Goal: Find specific page/section: Find specific page/section

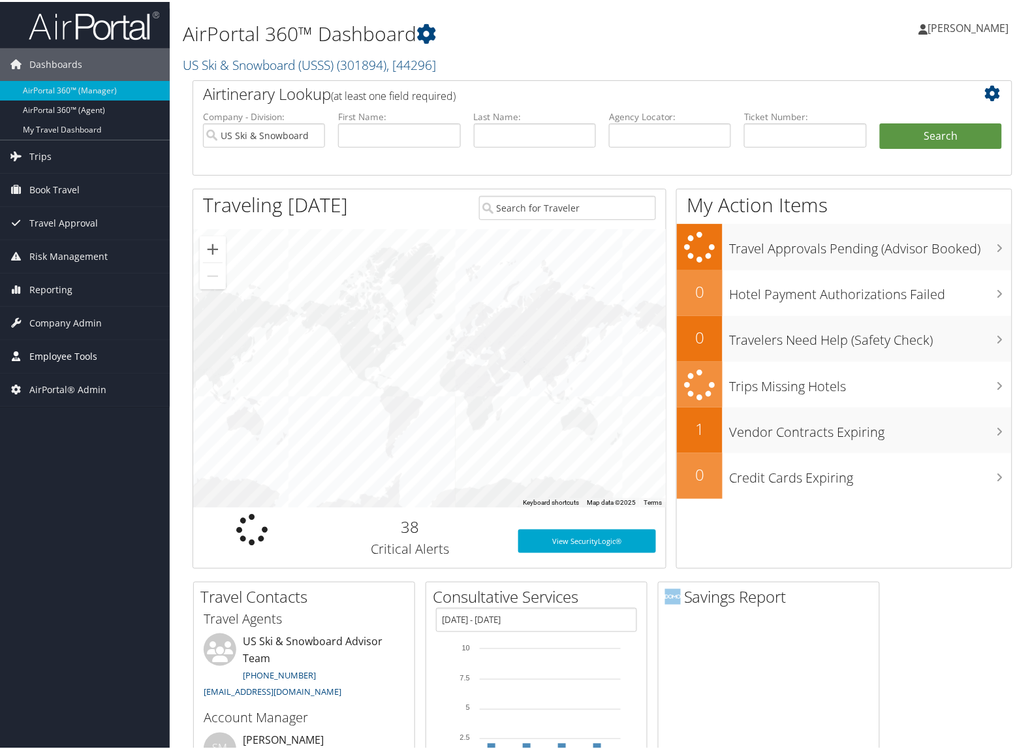
click at [57, 356] on span "Employee Tools" at bounding box center [63, 354] width 68 height 33
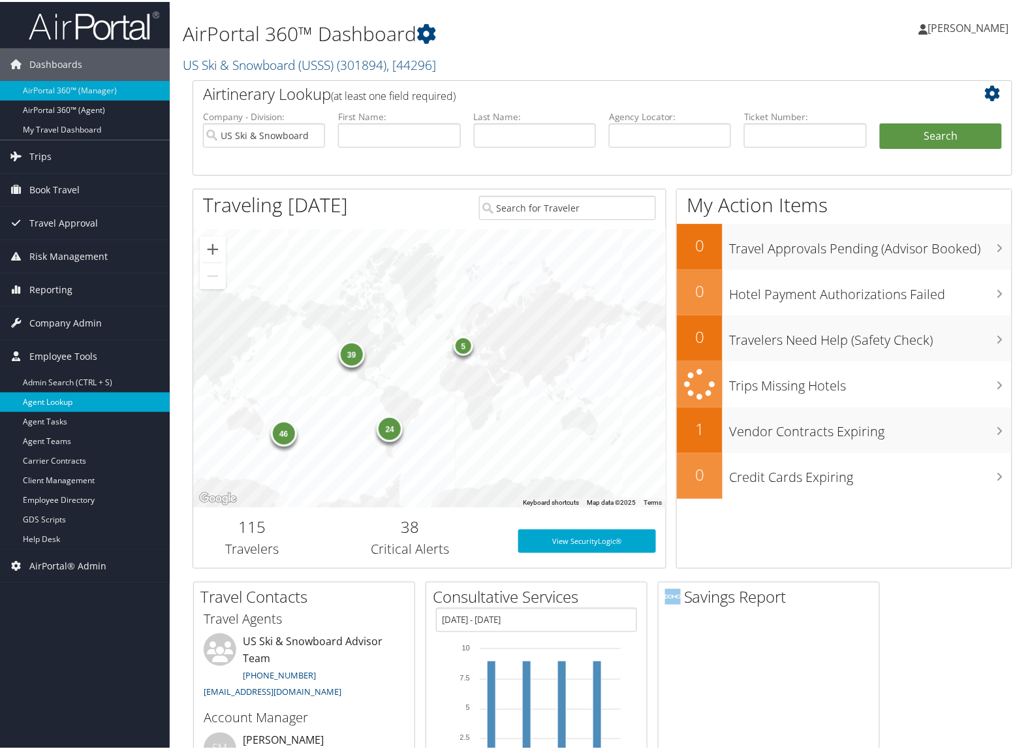
click at [64, 401] on link "Agent Lookup" at bounding box center [85, 400] width 170 height 20
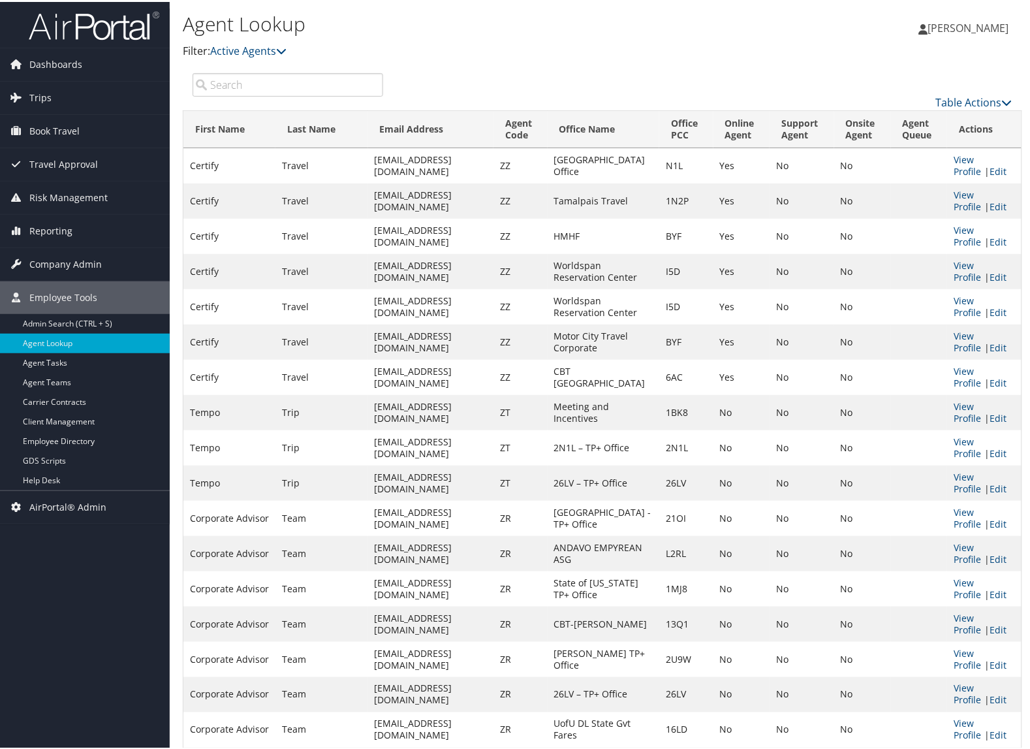
click at [328, 86] on input "search" at bounding box center [288, 82] width 191 height 23
click at [271, 37] on div "Agent Lookup Filter: Active Agents Deactivated Agents All Agents" at bounding box center [462, 33] width 559 height 50
click at [271, 44] on link "Active Agents" at bounding box center [248, 49] width 76 height 14
click at [250, 86] on link "All Agents" at bounding box center [299, 92] width 172 height 22
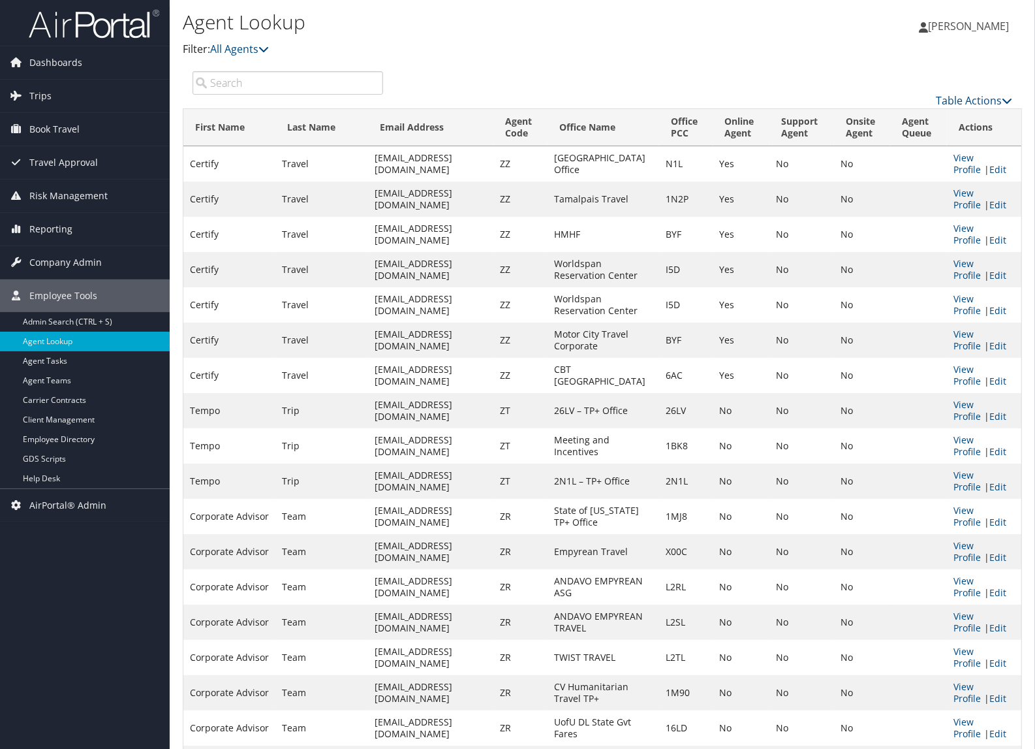
click at [250, 86] on input "search" at bounding box center [288, 82] width 191 height 23
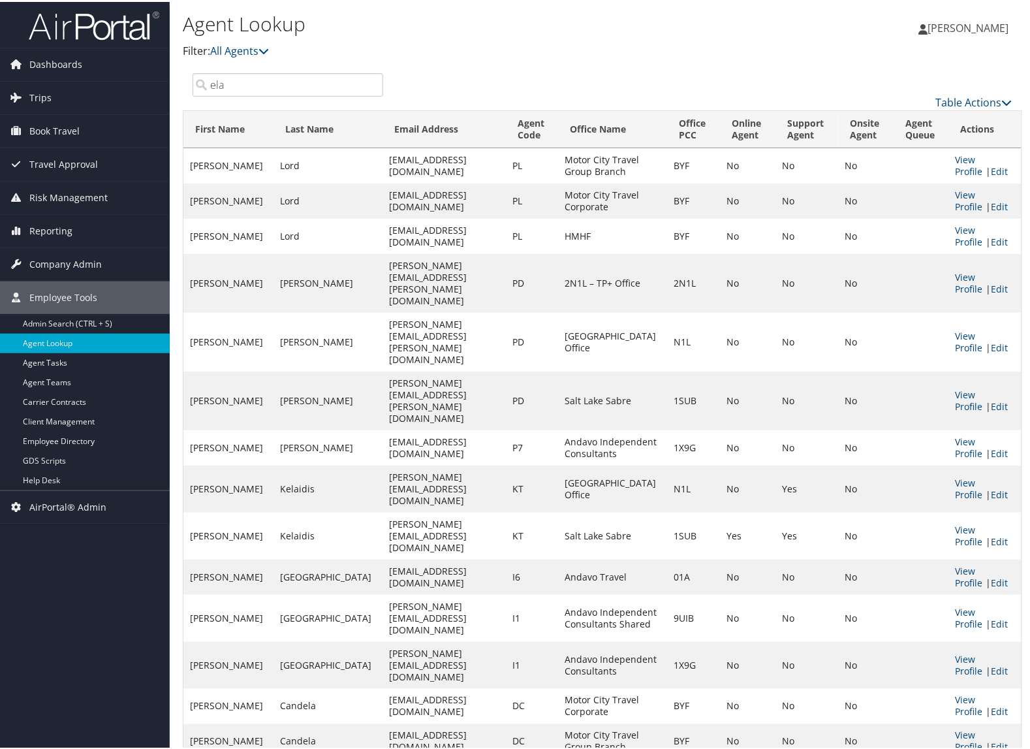
type input "elai"
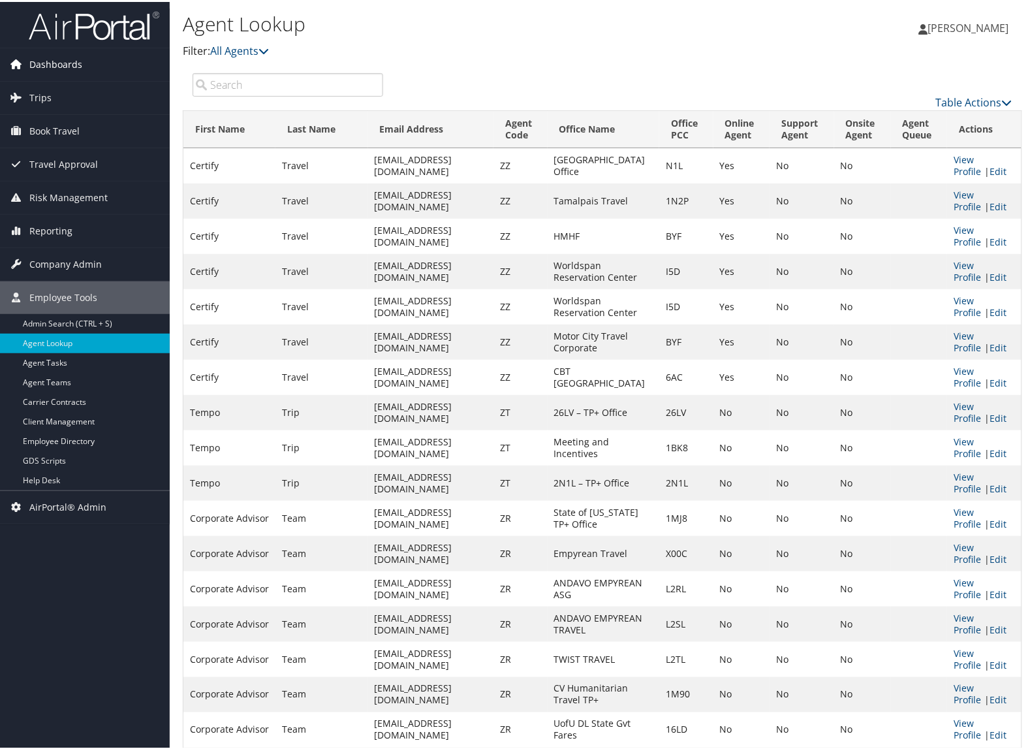
click at [77, 57] on span "Dashboards" at bounding box center [55, 62] width 53 height 33
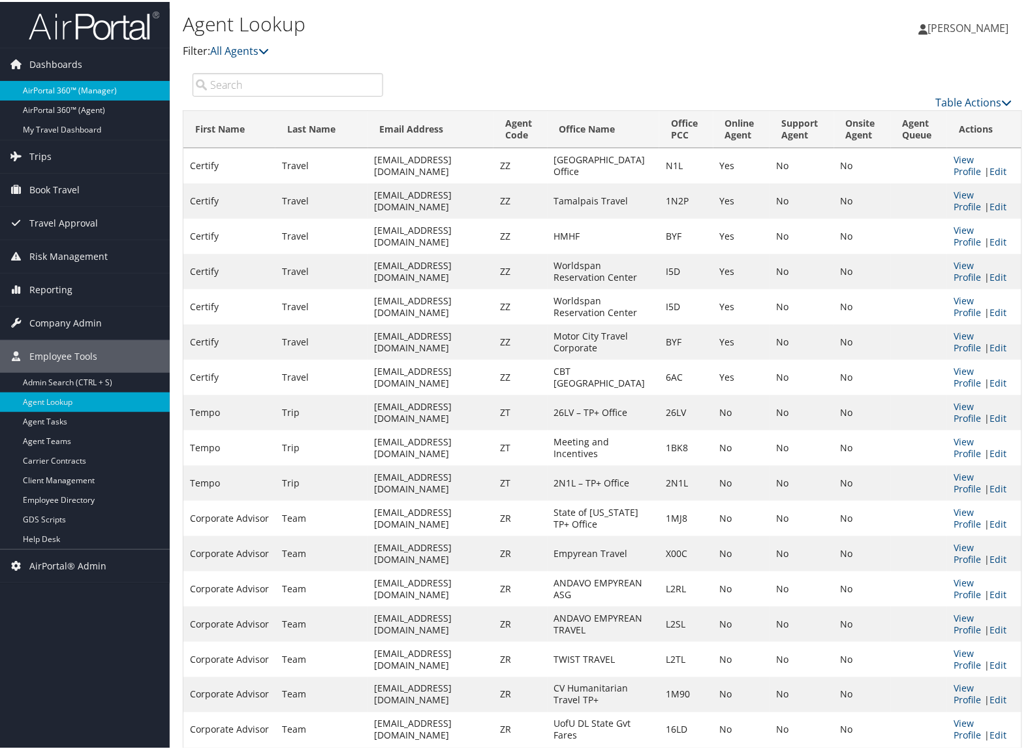
click at [54, 80] on link "AirPortal 360™ (Manager)" at bounding box center [85, 89] width 170 height 20
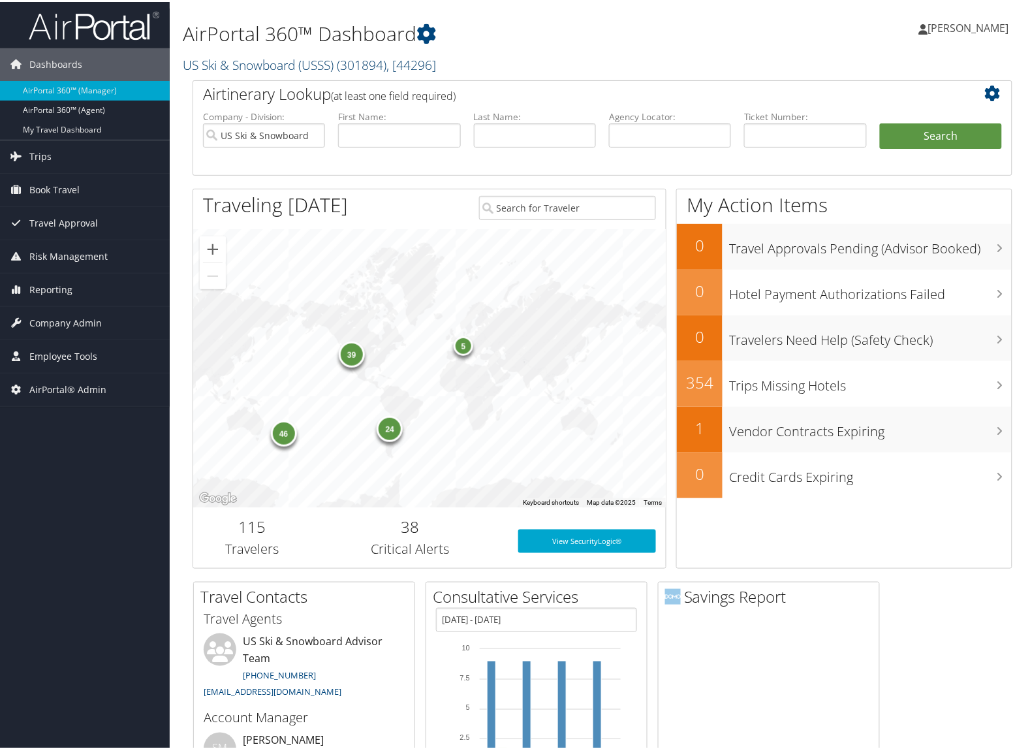
click at [193, 54] on link "US Ski & Snowboard (USSS) ( 301894 ) , [ 44296 ]" at bounding box center [309, 63] width 253 height 18
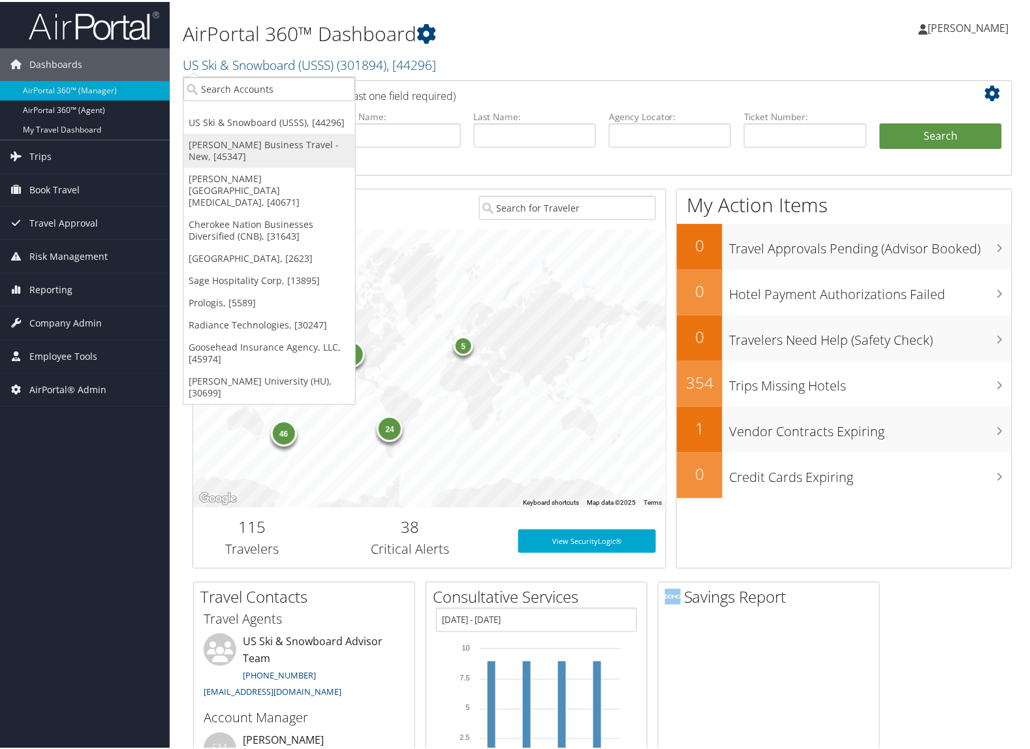
click at [200, 150] on link "[PERSON_NAME] Business Travel - New, [45347]" at bounding box center [269, 149] width 172 height 34
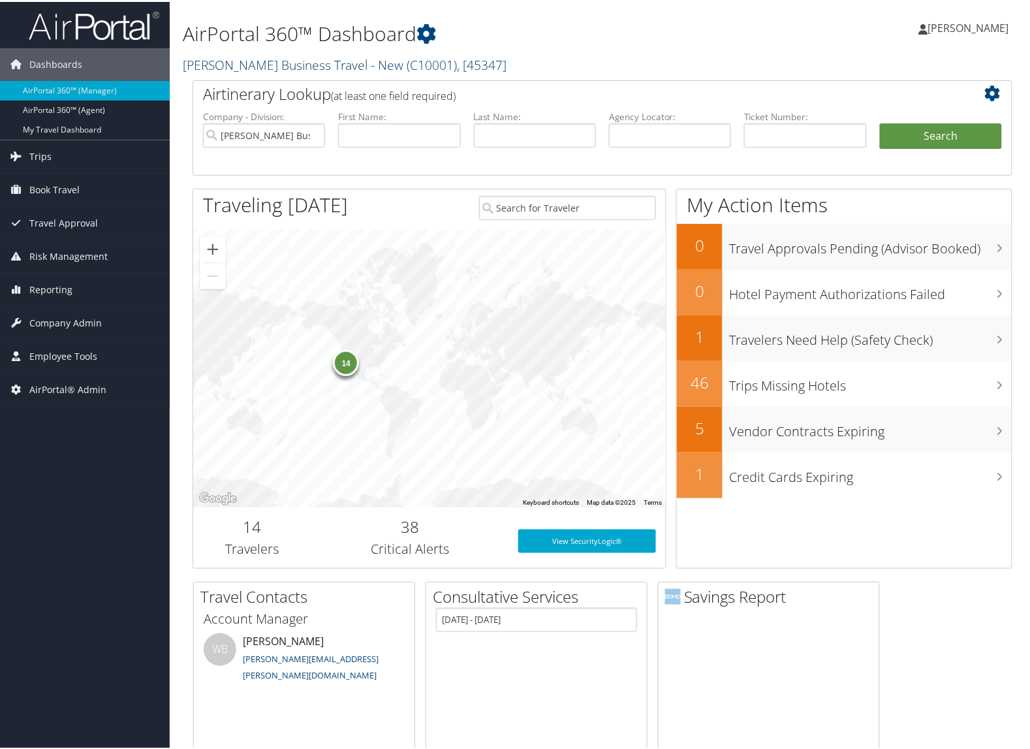
click at [207, 60] on link "[PERSON_NAME] Business Travel - New ( C10001 ) , [ 45347 ]" at bounding box center [345, 63] width 324 height 18
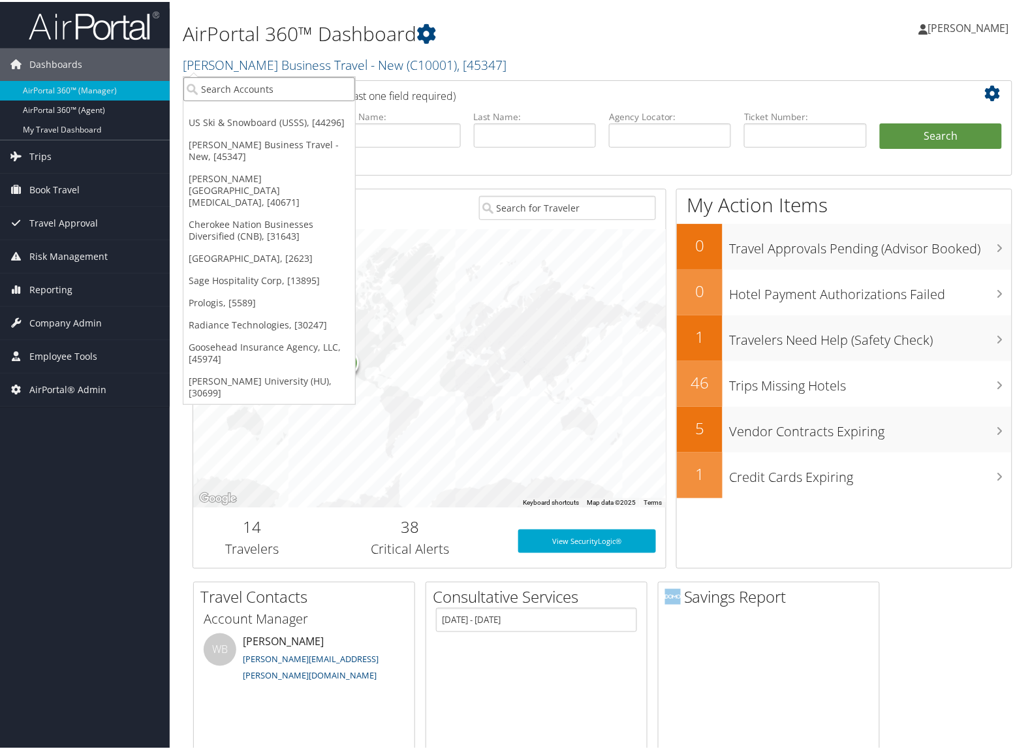
click at [214, 88] on input "search" at bounding box center [269, 87] width 172 height 24
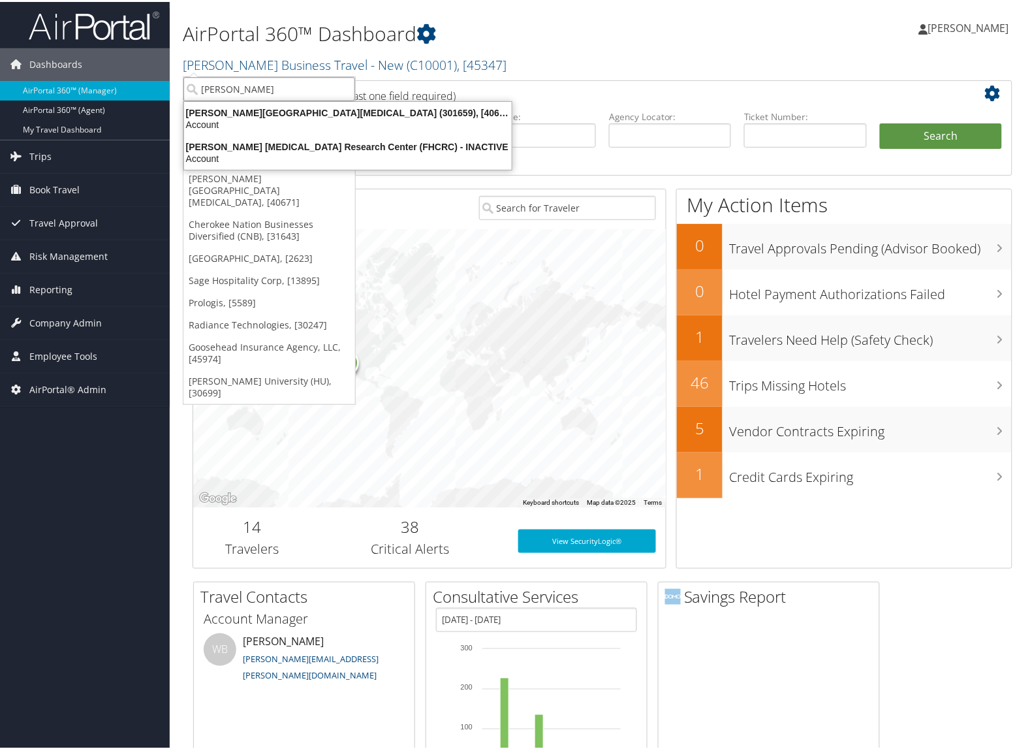
type input "[PERSON_NAME]"
click at [278, 114] on div "[PERSON_NAME][GEOGRAPHIC_DATA][MEDICAL_DATA] (301659), [40671]" at bounding box center [347, 111] width 343 height 12
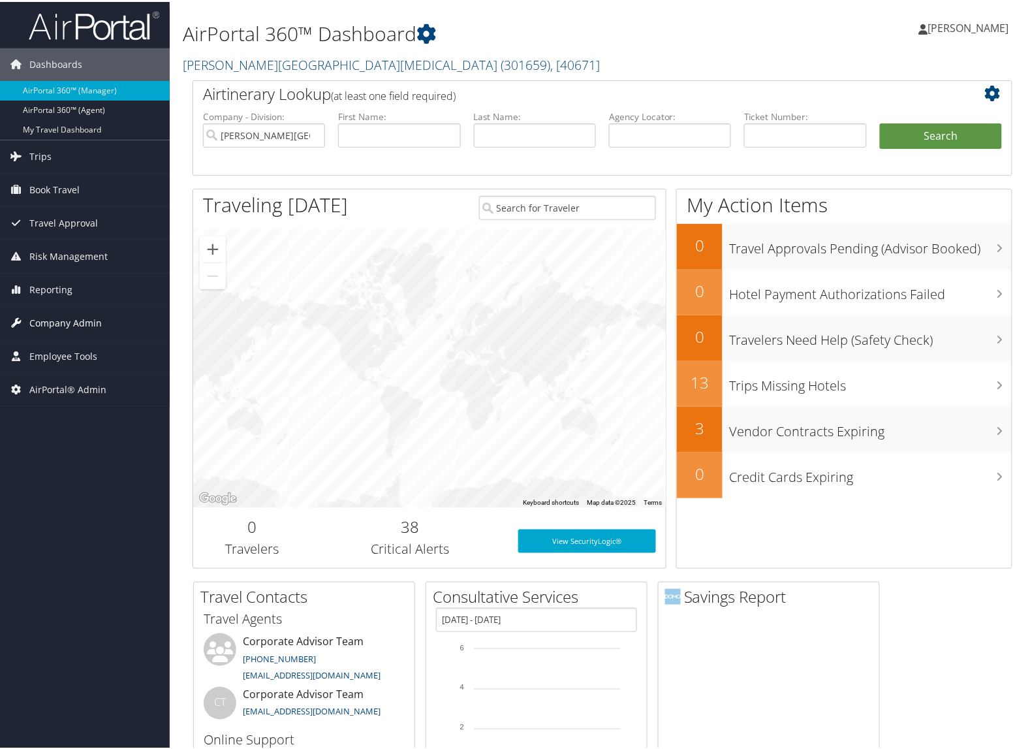
click at [52, 331] on span "Company Admin" at bounding box center [65, 321] width 72 height 33
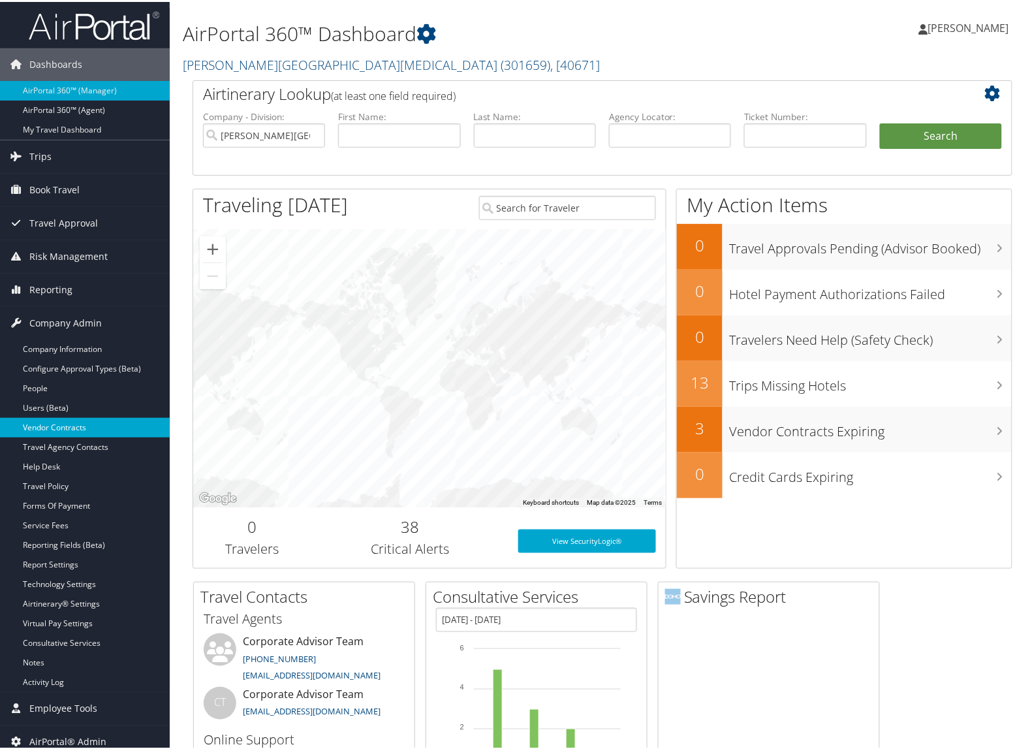
click at [64, 418] on link "Vendor Contracts" at bounding box center [85, 426] width 170 height 20
